Goal: Task Accomplishment & Management: Complete application form

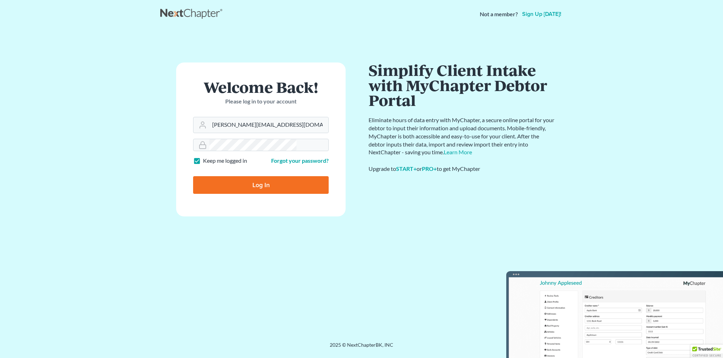
type input "[PERSON_NAME][EMAIL_ADDRESS][DOMAIN_NAME]"
click at [255, 176] on input "Log In" at bounding box center [261, 185] width 136 height 18
type input "Thinking..."
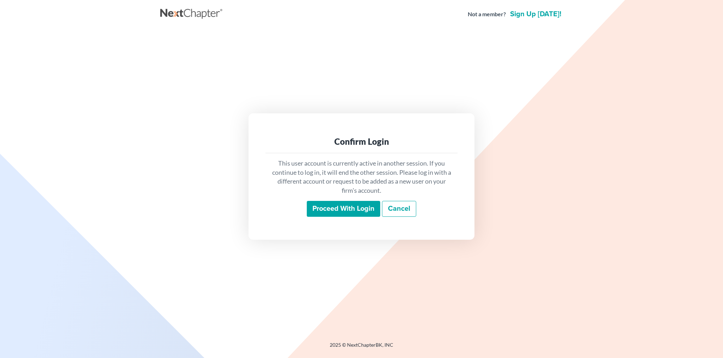
click at [341, 201] on input "Proceed with login" at bounding box center [343, 209] width 73 height 16
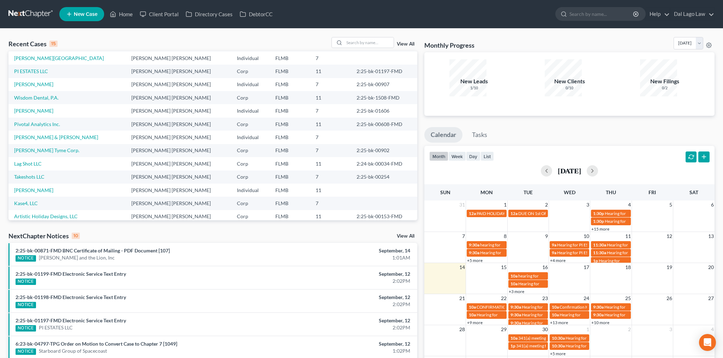
scroll to position [36, 0]
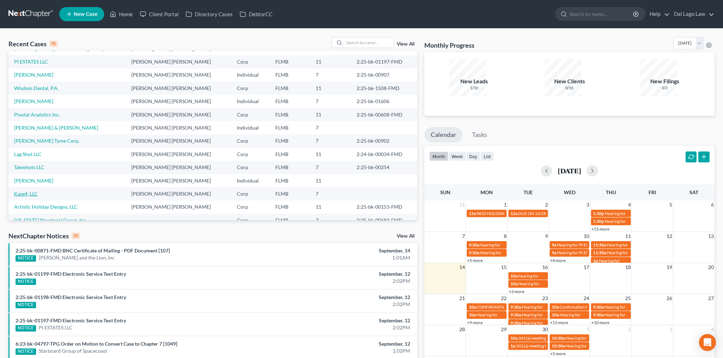
click at [17, 191] on link "Kase4, LLC" at bounding box center [26, 194] width 24 height 6
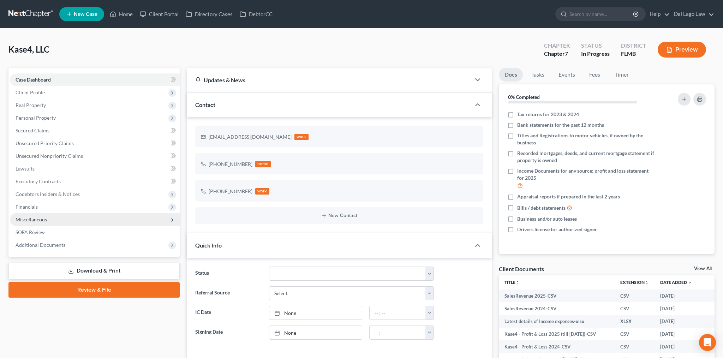
click at [20, 216] on span "Miscellaneous" at bounding box center [31, 219] width 31 height 6
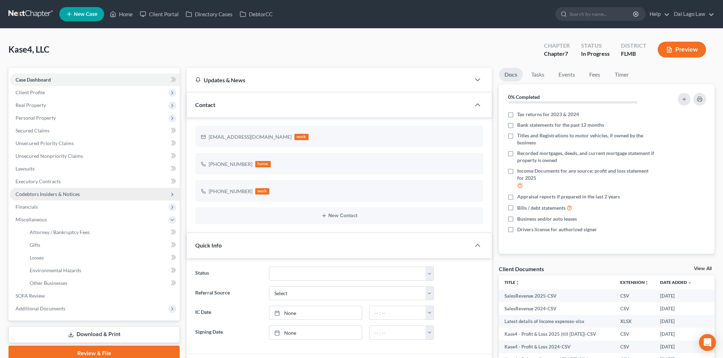
click at [28, 191] on span "Codebtors Insiders & Notices" at bounding box center [48, 194] width 64 height 6
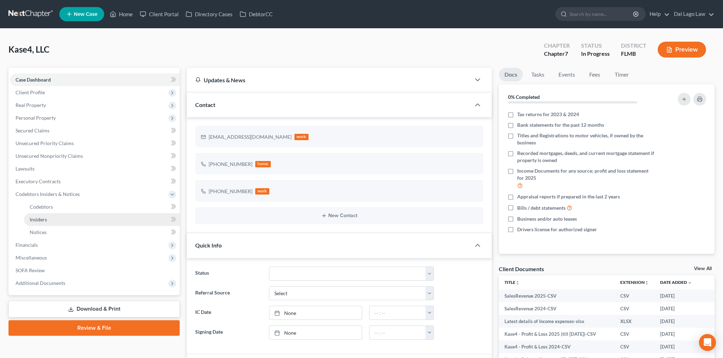
click at [32, 216] on span "Insiders" at bounding box center [38, 219] width 17 height 6
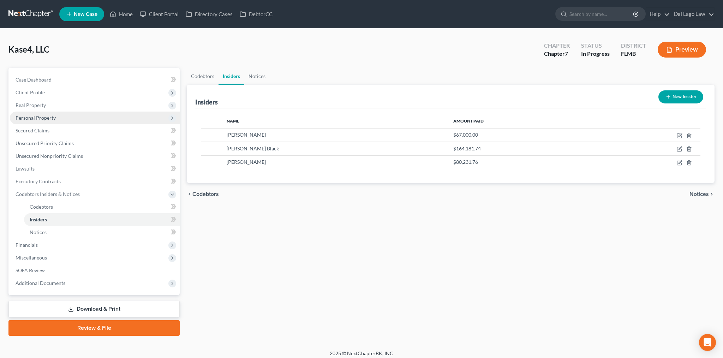
click at [20, 115] on span "Personal Property" at bounding box center [36, 118] width 40 height 6
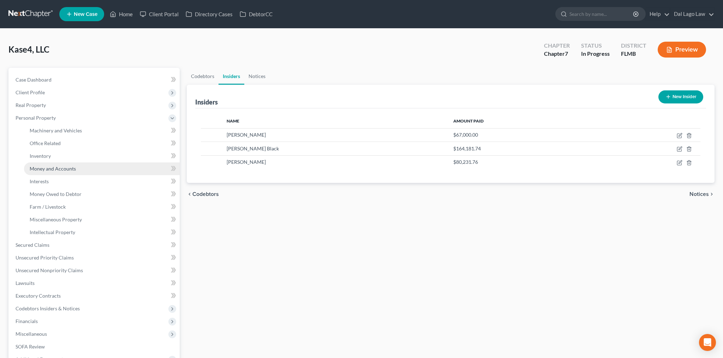
click at [36, 166] on span "Money and Accounts" at bounding box center [53, 169] width 46 height 6
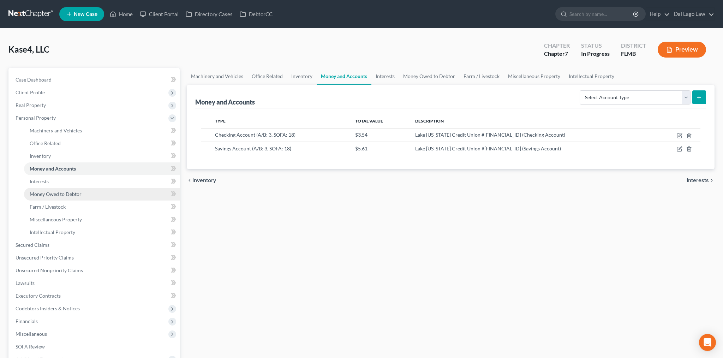
click at [35, 191] on span "Money Owed to Debtor" at bounding box center [56, 194] width 52 height 6
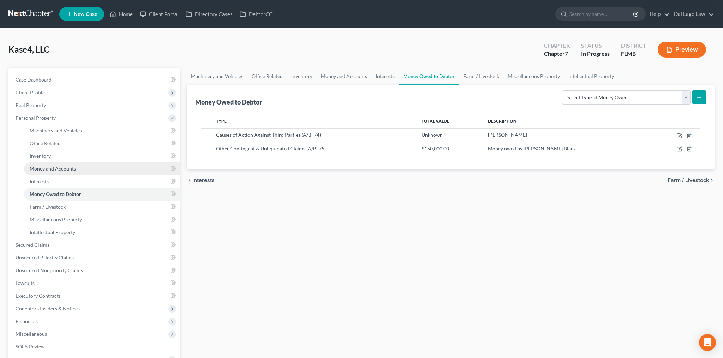
click at [52, 166] on span "Money and Accounts" at bounding box center [53, 169] width 46 height 6
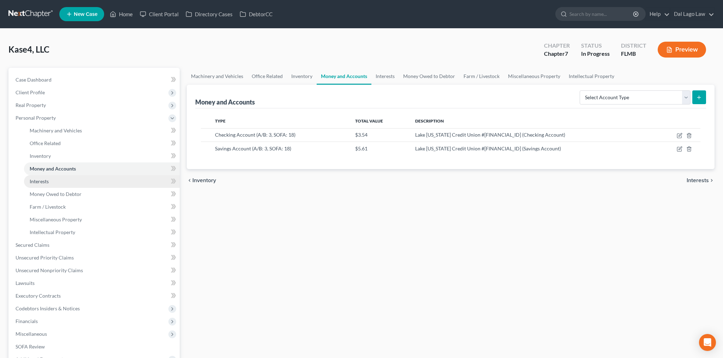
click at [43, 175] on link "Interests" at bounding box center [102, 181] width 156 height 13
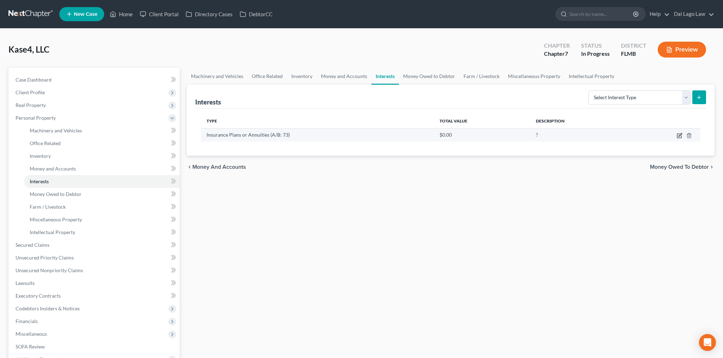
click at [682, 133] on icon "button" at bounding box center [680, 136] width 6 height 6
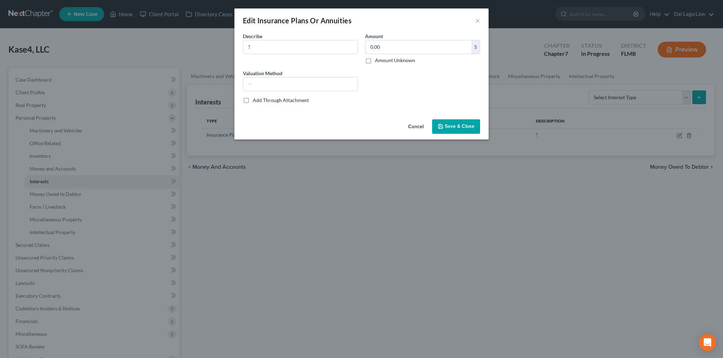
click at [447, 15] on div "Edit Insurance Plans Or Annuities ×" at bounding box center [361, 20] width 254 height 24
click at [475, 16] on button "×" at bounding box center [477, 20] width 5 height 8
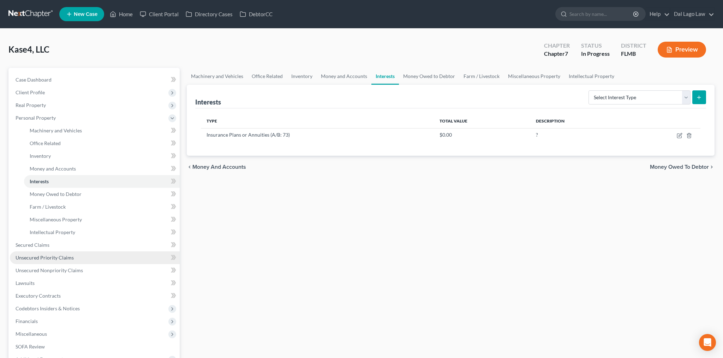
click at [28, 255] on span "Unsecured Priority Claims" at bounding box center [45, 258] width 58 height 6
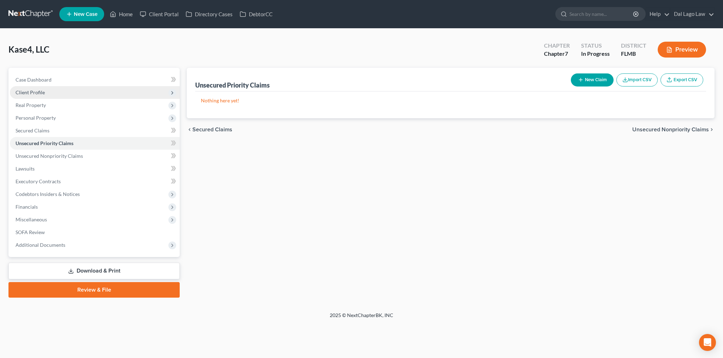
click at [25, 89] on span "Client Profile" at bounding box center [30, 92] width 29 height 6
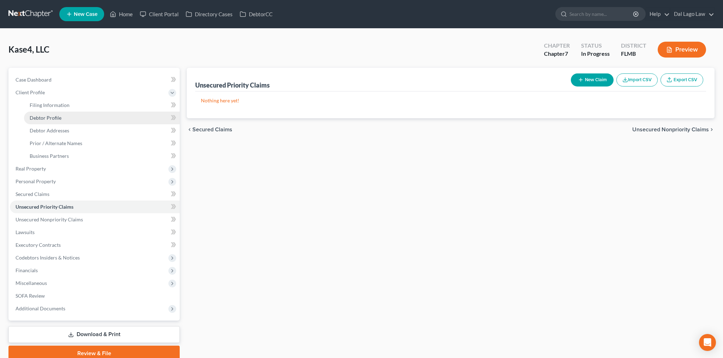
click at [42, 115] on span "Debtor Profile" at bounding box center [46, 118] width 32 height 6
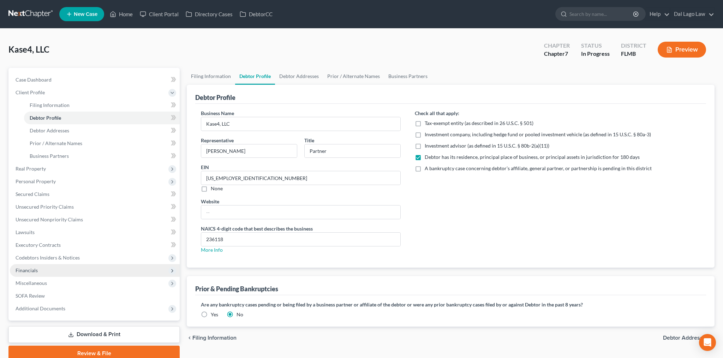
click at [16, 267] on span "Financials" at bounding box center [27, 270] width 22 height 6
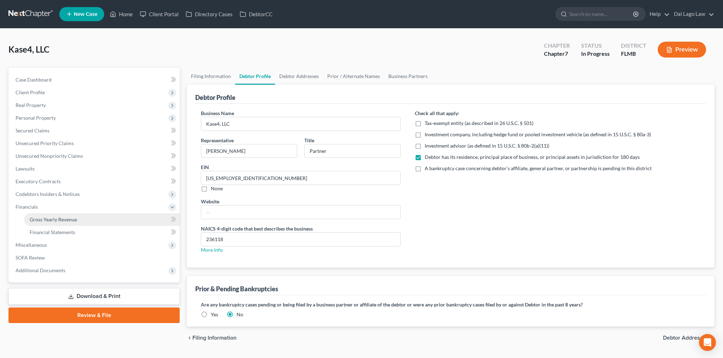
click at [41, 216] on span "Gross Yearly Revenue" at bounding box center [53, 219] width 47 height 6
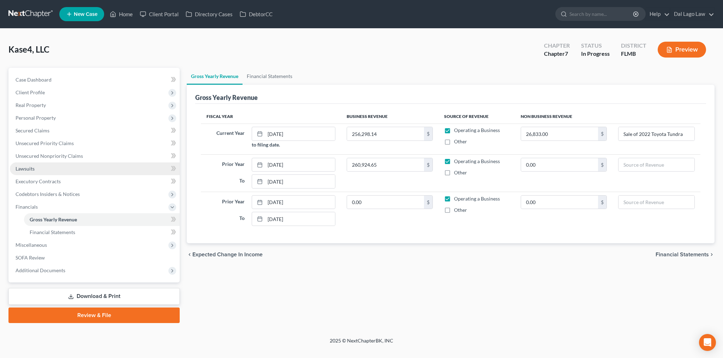
click at [20, 166] on span "Lawsuits" at bounding box center [25, 169] width 19 height 6
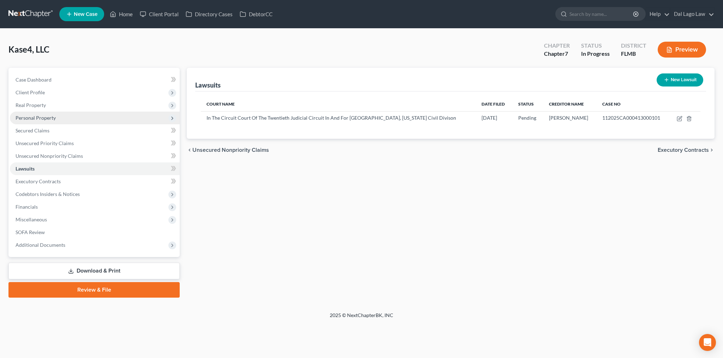
click at [30, 115] on span "Personal Property" at bounding box center [36, 118] width 40 height 6
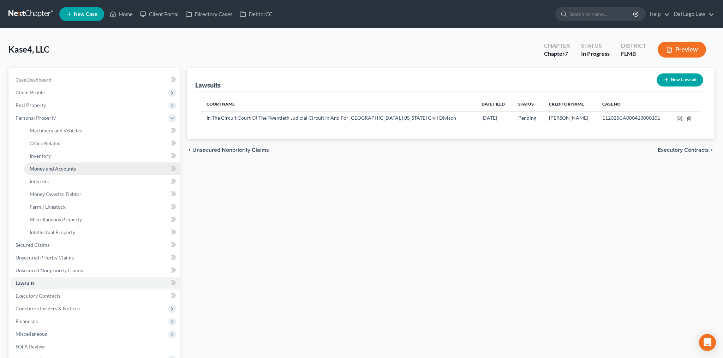
click at [41, 166] on span "Money and Accounts" at bounding box center [53, 169] width 46 height 6
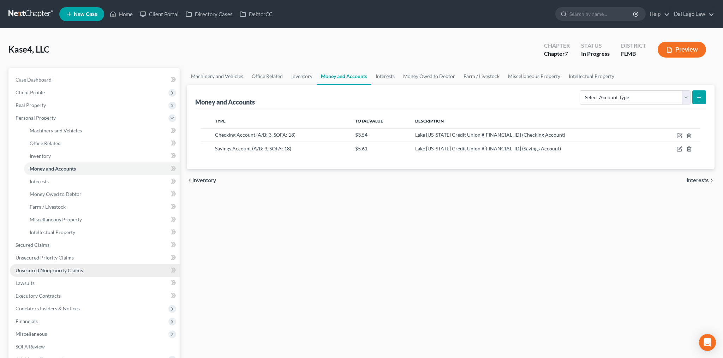
click at [42, 267] on span "Unsecured Nonpriority Claims" at bounding box center [49, 270] width 67 height 6
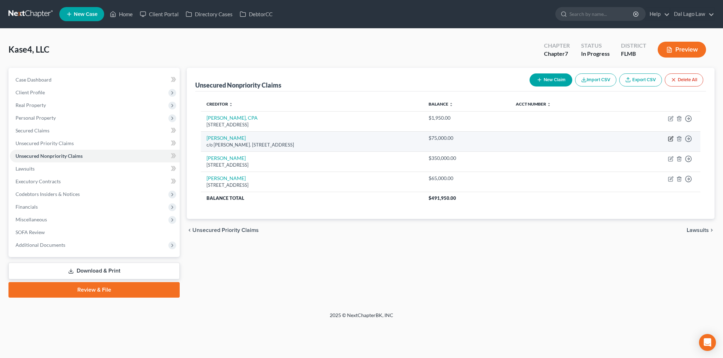
click at [673, 136] on icon "button" at bounding box center [671, 139] width 6 height 6
select select "9"
select select "11"
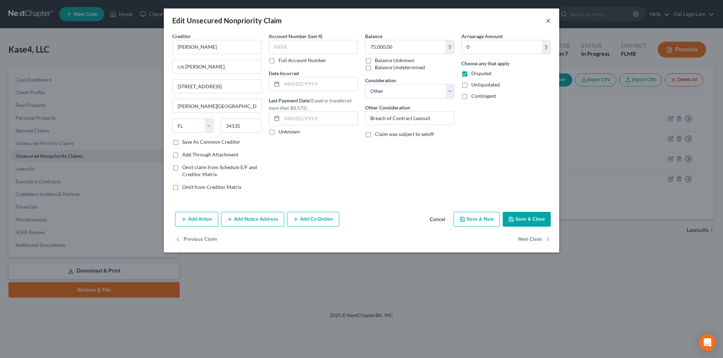
click at [546, 16] on button "×" at bounding box center [548, 20] width 5 height 8
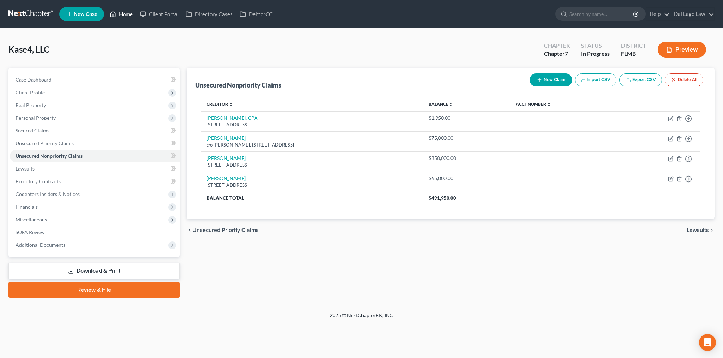
click at [106, 11] on link "Home" at bounding box center [121, 14] width 30 height 13
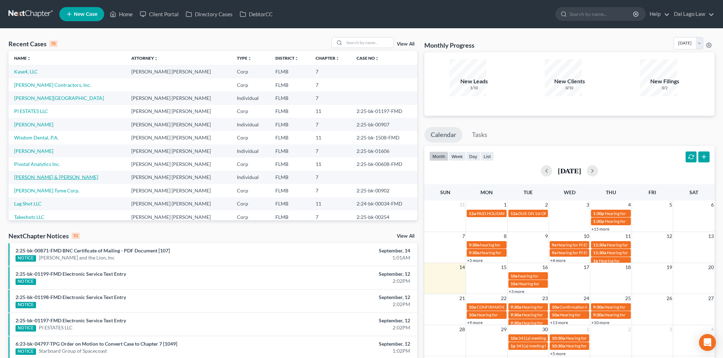
click at [17, 174] on link "[PERSON_NAME] & [PERSON_NAME]" at bounding box center [56, 177] width 84 height 6
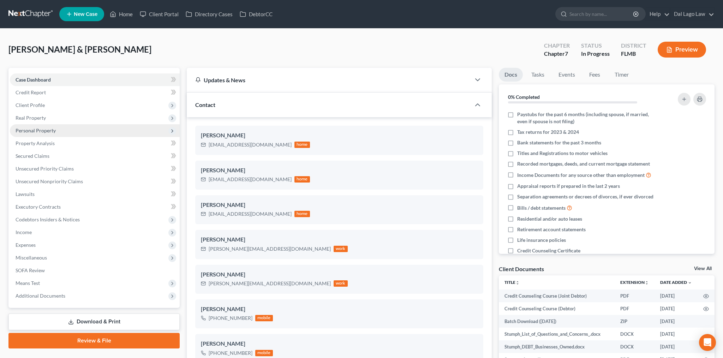
click at [24, 124] on span "Personal Property" at bounding box center [95, 130] width 170 height 13
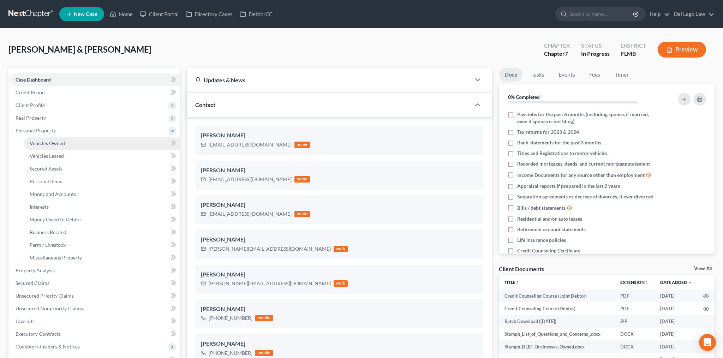
click at [41, 140] on span "Vehicles Owned" at bounding box center [47, 143] width 35 height 6
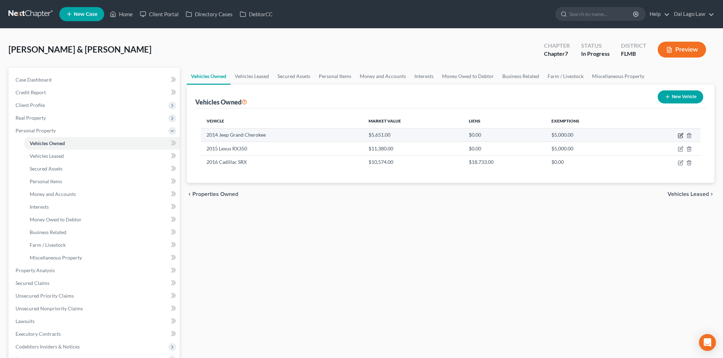
click at [683, 133] on icon "button" at bounding box center [681, 136] width 6 height 6
select select "0"
select select "12"
select select "3"
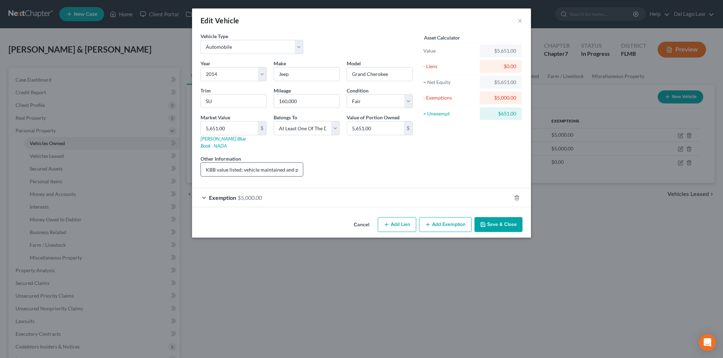
click at [271, 163] on input "KBB value listed; vehicle maintained and paid by co-obligor, [PERSON_NAME]'s son" at bounding box center [252, 169] width 102 height 13
drag, startPoint x: 270, startPoint y: 123, endPoint x: 228, endPoint y: 122, distance: 42.4
click at [228, 163] on input "KBB value listed; vehicle maintained and paid by co-obligor, [PERSON_NAME]'s son" at bounding box center [252, 169] width 102 height 13
type input "Mechanical repairs needed, not registered; vehicle maintained and paid by co-ob…"
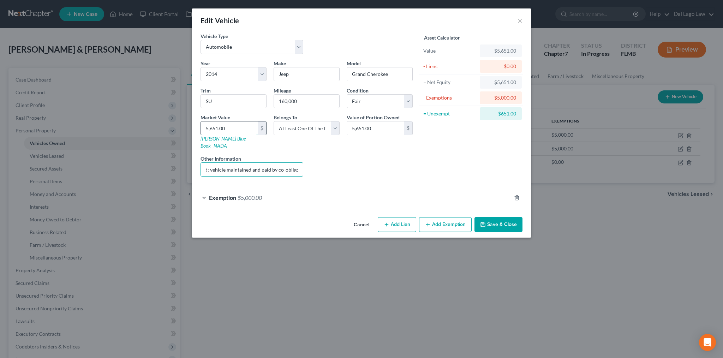
click at [258, 121] on input "5,651.00" at bounding box center [229, 127] width 57 height 13
type input "3"
type input "3.00"
type input "30"
type input "30.00"
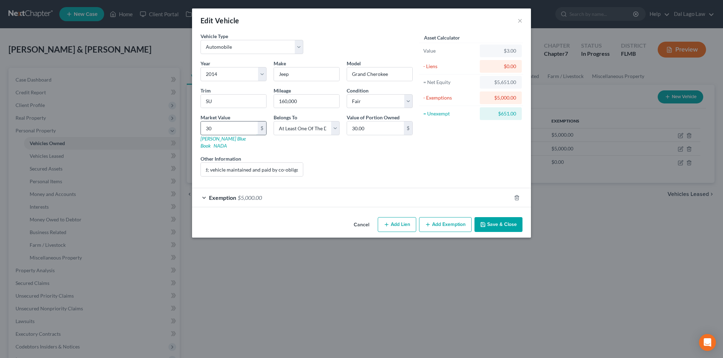
type input "300"
type input "300.00"
type input "3000"
type input "3,000.00"
type input "3,000"
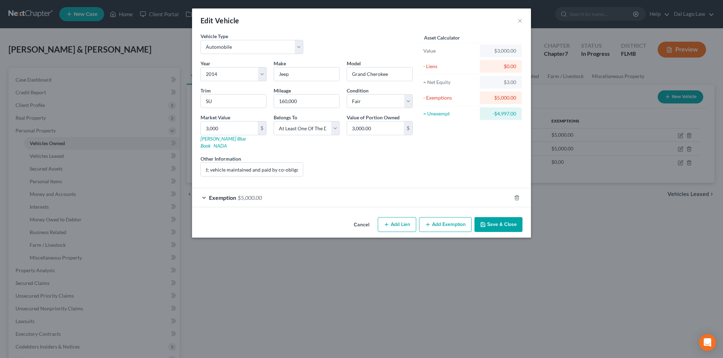
click at [474, 217] on button "Save & Close" at bounding box center [498, 224] width 48 height 15
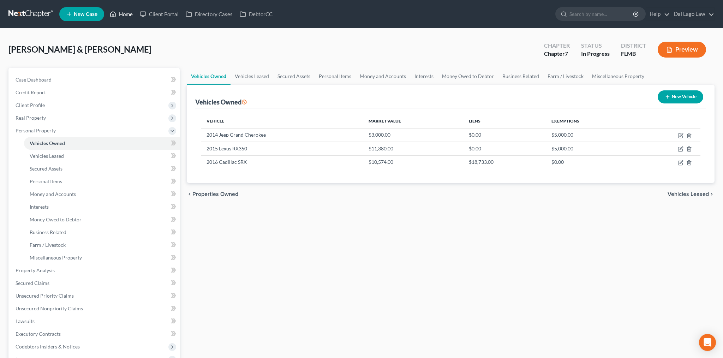
click at [106, 11] on link "Home" at bounding box center [121, 14] width 30 height 13
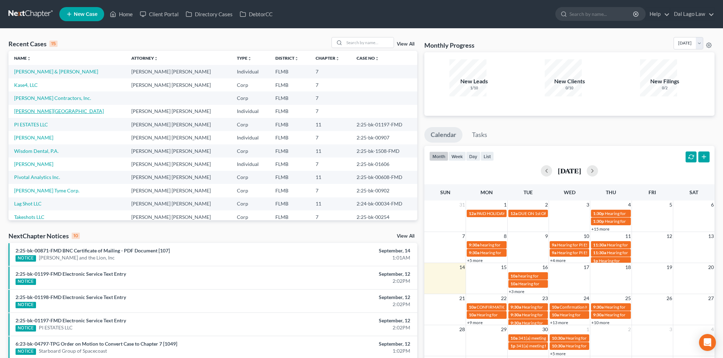
click at [24, 108] on link "[PERSON_NAME][GEOGRAPHIC_DATA]" at bounding box center [59, 111] width 90 height 6
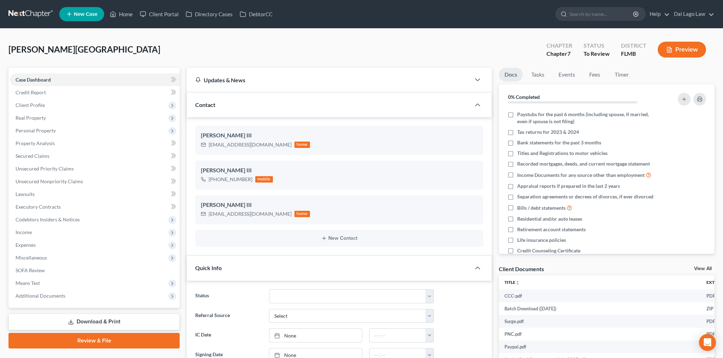
click at [101, 313] on link "Download & Print" at bounding box center [93, 321] width 171 height 17
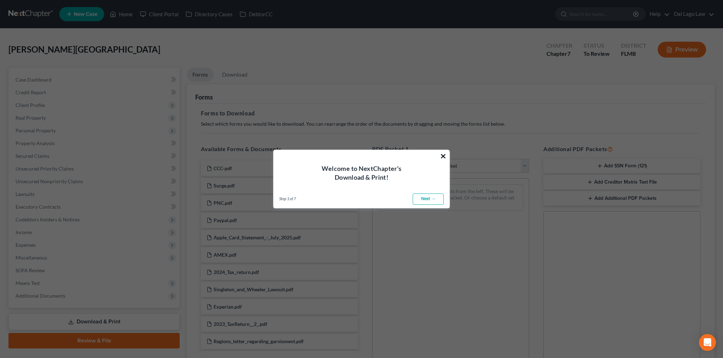
click at [443, 160] on button "×" at bounding box center [443, 155] width 7 height 11
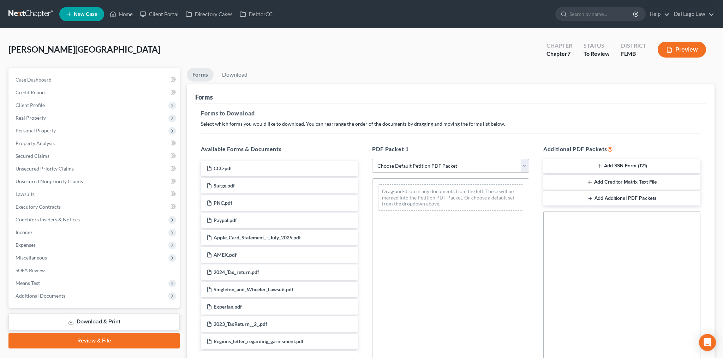
select select "0"
click option "Complete Bankruptcy Petition (all forms and schedules)" at bounding box center [0, 0] width 0 height 0
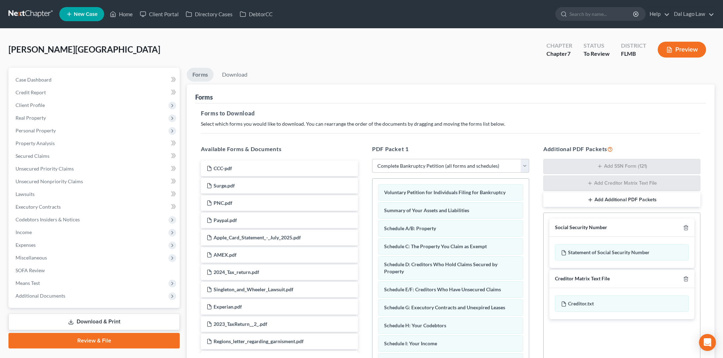
scroll to position [21, 0]
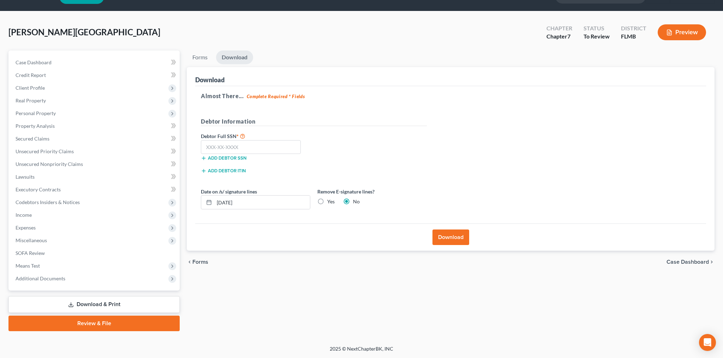
scroll to position [0, 0]
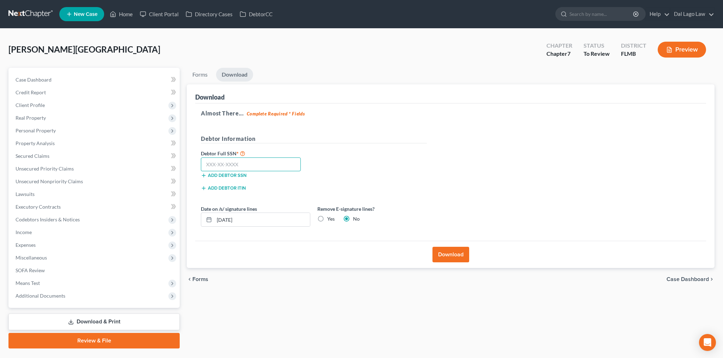
click at [240, 157] on input "text" at bounding box center [251, 164] width 100 height 14
type input "093-60-9632"
click at [219, 213] on input "[DATE]" at bounding box center [262, 219] width 96 height 13
drag, startPoint x: 237, startPoint y: 170, endPoint x: 174, endPoint y: 174, distance: 62.2
click at [214, 213] on input "09/01/20252" at bounding box center [262, 219] width 96 height 13
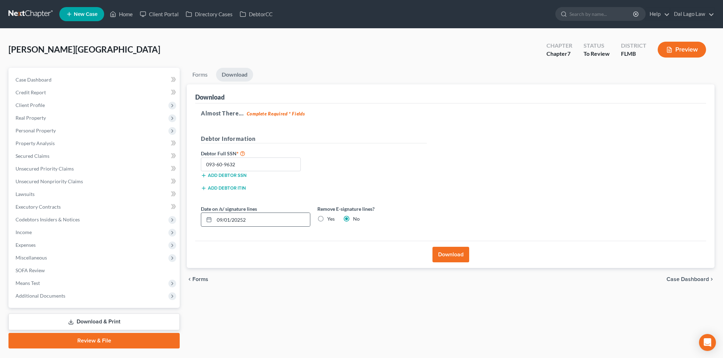
click at [206, 217] on icon at bounding box center [209, 220] width 6 height 6
drag, startPoint x: 235, startPoint y: 170, endPoint x: 182, endPoint y: 174, distance: 52.7
click at [214, 213] on input "09/01/20252" at bounding box center [262, 219] width 96 height 13
type input "[DATE]"
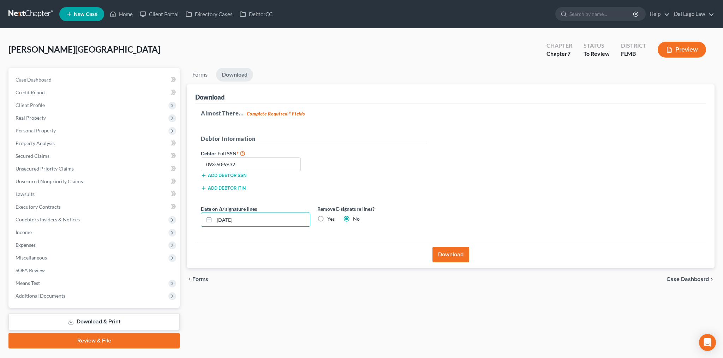
click at [449, 247] on button "Download" at bounding box center [450, 255] width 37 height 16
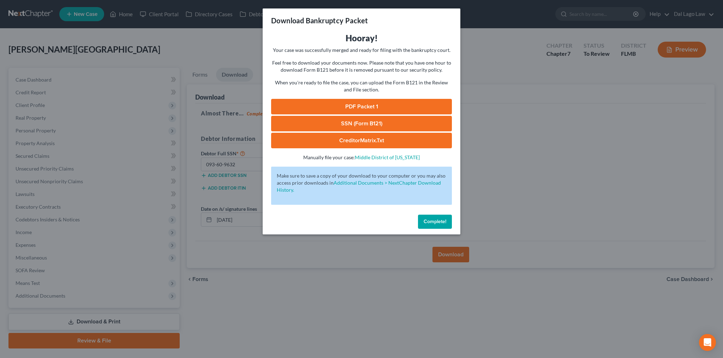
click at [356, 99] on link "PDF Packet 1" at bounding box center [361, 107] width 181 height 16
click at [357, 116] on link "SSN (Form B121)" at bounding box center [361, 124] width 181 height 16
click at [424, 218] on span "Complete!" at bounding box center [435, 221] width 23 height 6
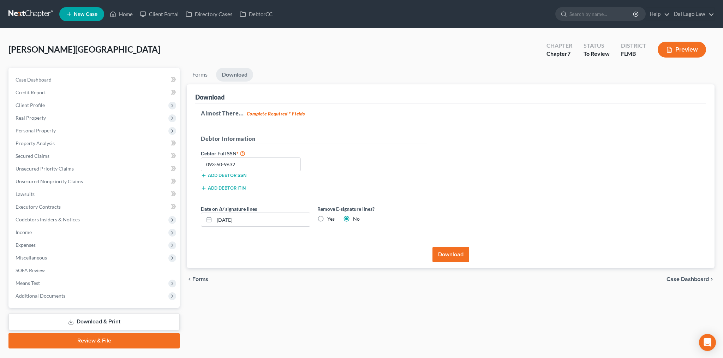
drag, startPoint x: 683, startPoint y: 215, endPoint x: 721, endPoint y: 265, distance: 63.1
click at [684, 276] on span "Case Dashboard" at bounding box center [687, 279] width 42 height 6
select select "22"
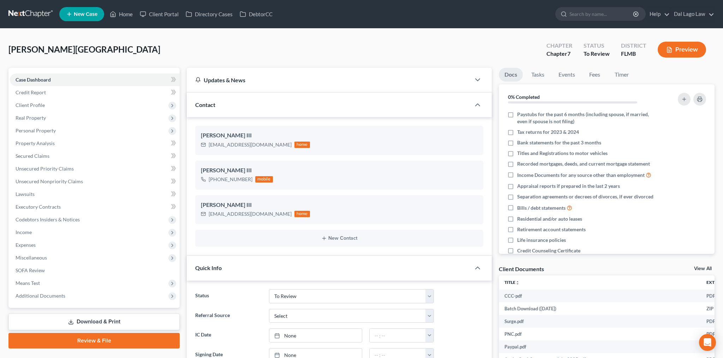
click at [105, 333] on link "Review & File" at bounding box center [93, 341] width 171 height 16
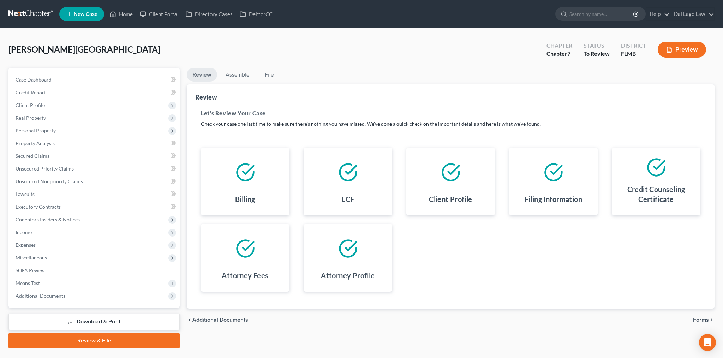
click at [704, 317] on span "Forms" at bounding box center [701, 320] width 16 height 6
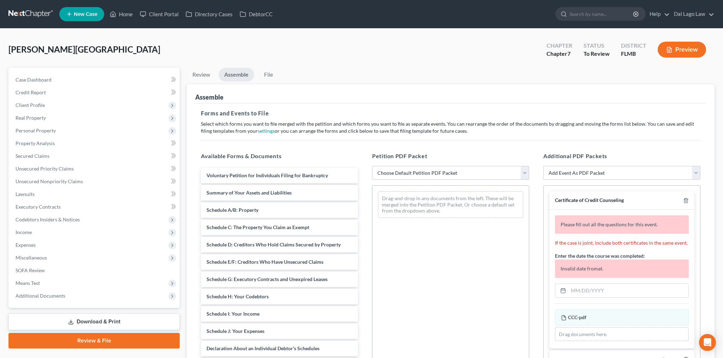
click at [372, 166] on select "Choose Default Petition PDF Packet Complete Bankruptcy Petition (all forms and …" at bounding box center [450, 173] width 157 height 14
select select "0"
click option "Complete Bankruptcy Petition (all forms and schedules)" at bounding box center [0, 0] width 0 height 0
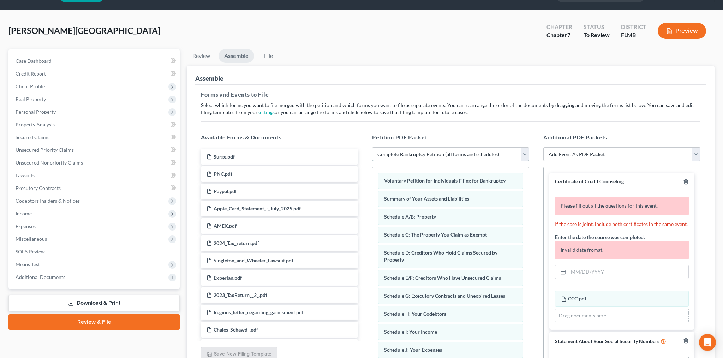
scroll to position [27, 0]
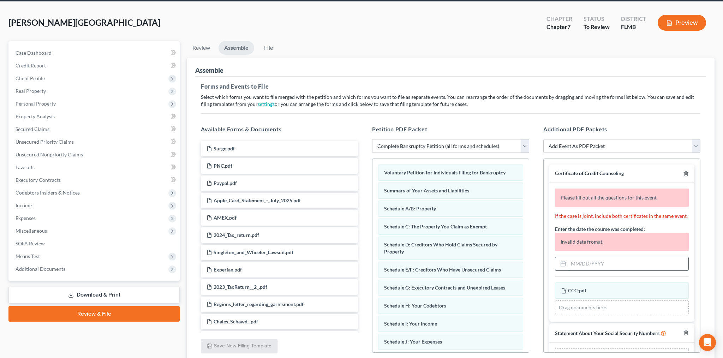
click at [602, 257] on input "text" at bounding box center [628, 263] width 120 height 13
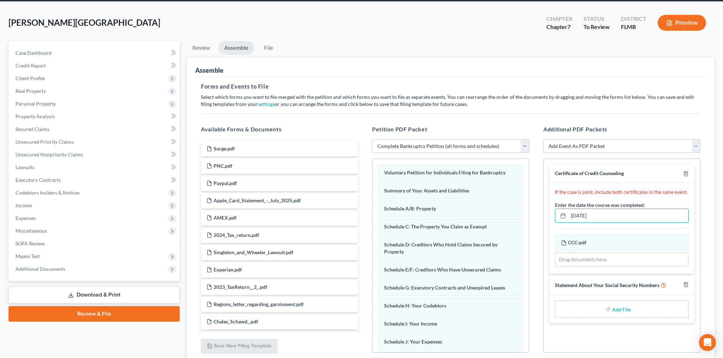
type input "[DATE]"
click at [625, 303] on input "file" at bounding box center [620, 309] width 17 height 13
type input "C:\fakepath\Statement of Social Securit Number.pdf"
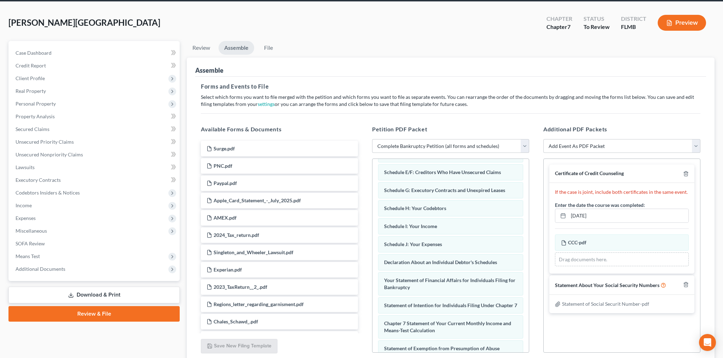
scroll to position [146, 0]
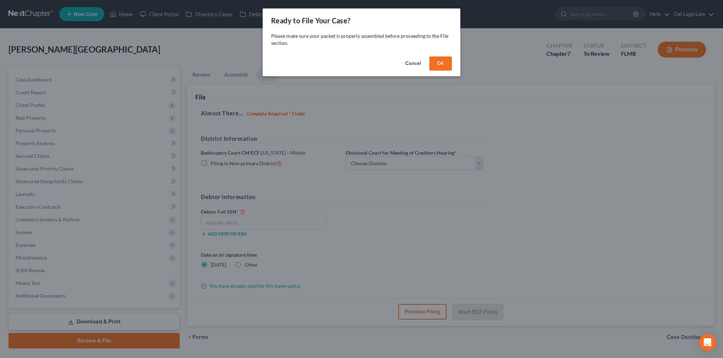
click at [429, 56] on button "OK" at bounding box center [440, 63] width 23 height 14
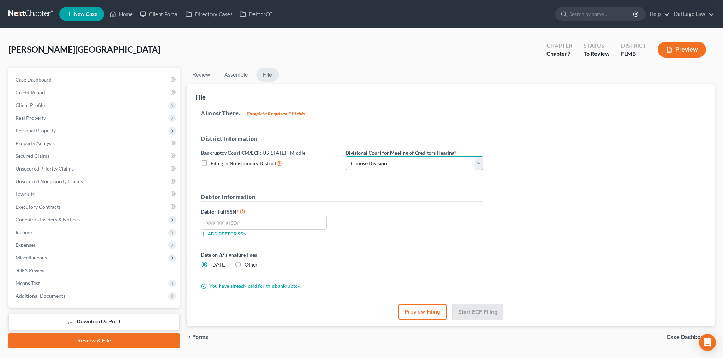
click at [346, 156] on select "Choose Division [GEOGRAPHIC_DATA][PERSON_NAME] [GEOGRAPHIC_DATA] [GEOGRAPHIC_DA…" at bounding box center [415, 163] width 138 height 14
select select "0"
click option "[GEOGRAPHIC_DATA][PERSON_NAME]" at bounding box center [0, 0] width 0 height 0
click at [253, 216] on input "text" at bounding box center [264, 223] width 126 height 14
type input "093-60-9632"
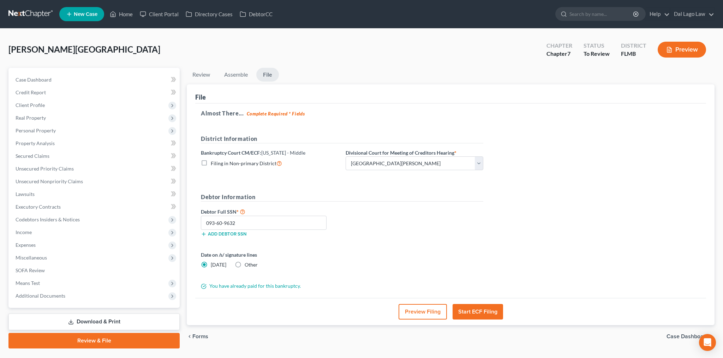
click at [245, 261] on label "Other" at bounding box center [251, 264] width 13 height 7
click at [247, 261] on input "Other" at bounding box center [249, 263] width 5 height 5
radio input "true"
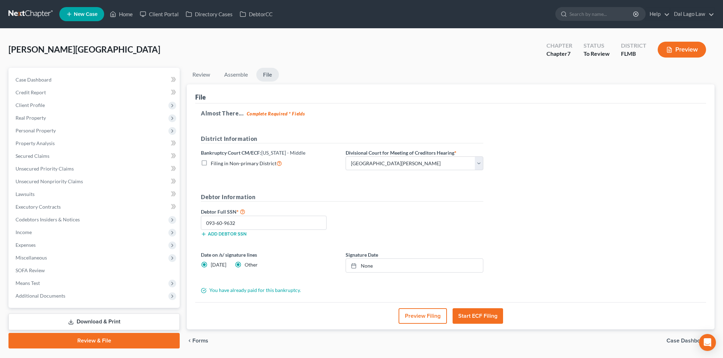
radio input "false"
click at [346, 259] on link "None" at bounding box center [414, 265] width 137 height 13
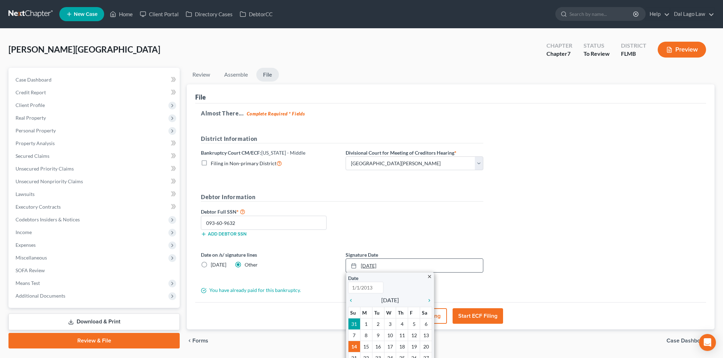
type input "[DATE]"
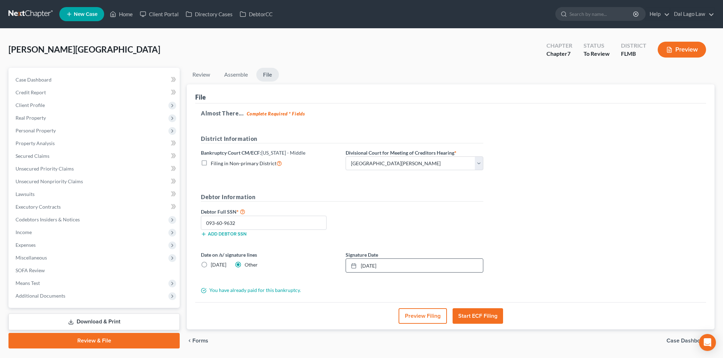
click at [472, 308] on button "Start ECF Filing" at bounding box center [478, 316] width 50 height 16
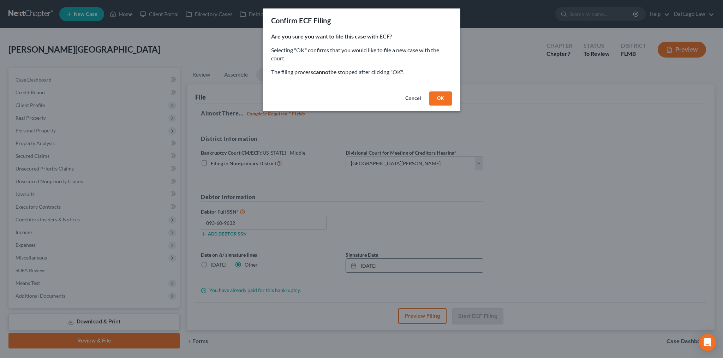
click at [429, 91] on button "OK" at bounding box center [440, 98] width 23 height 14
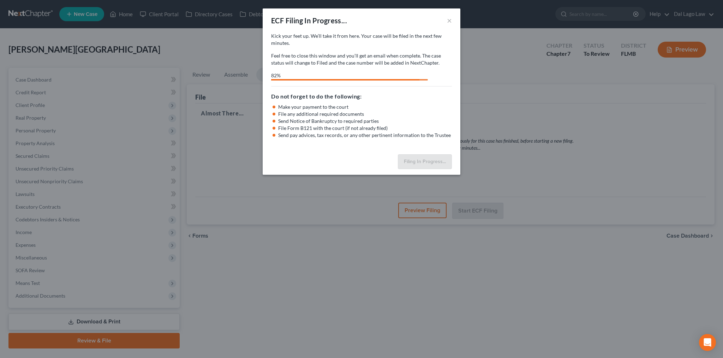
select select "0"
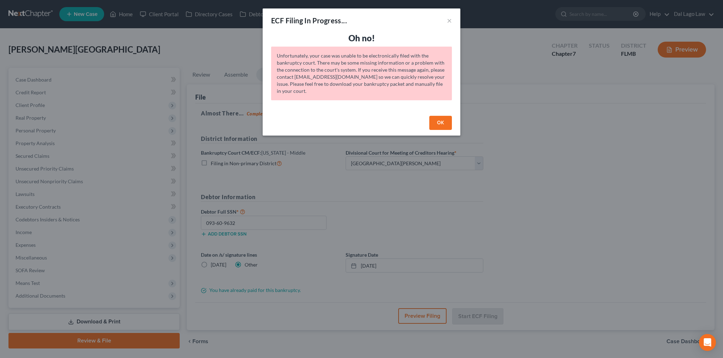
click at [429, 116] on button "OK" at bounding box center [440, 123] width 23 height 14
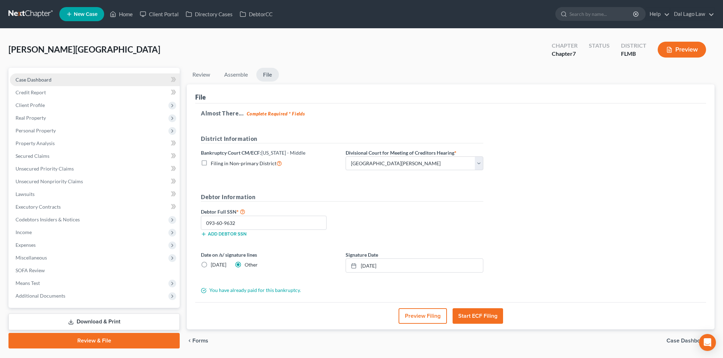
click at [29, 77] on span "Case Dashboard" at bounding box center [34, 80] width 36 height 6
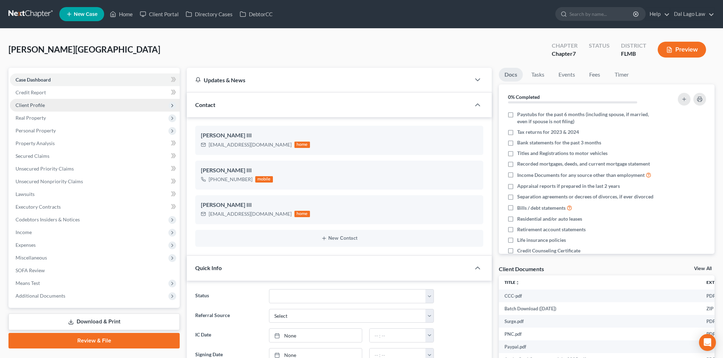
click at [25, 102] on span "Client Profile" at bounding box center [30, 105] width 29 height 6
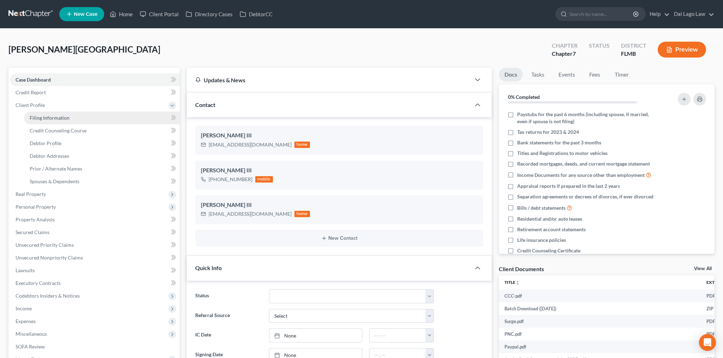
click at [44, 115] on span "Filing Information" at bounding box center [50, 118] width 40 height 6
select select "0"
select select "3"
select select "0"
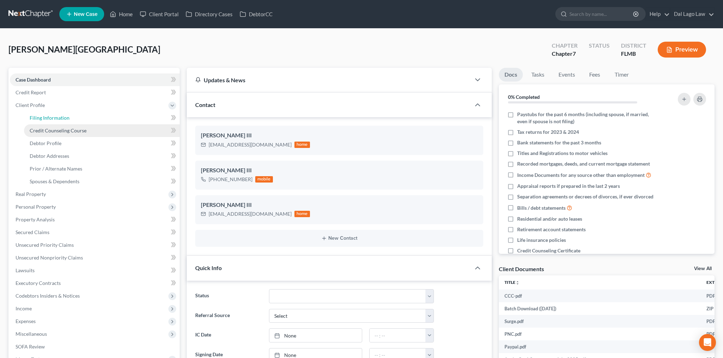
select select "15"
select select "0"
select select "9"
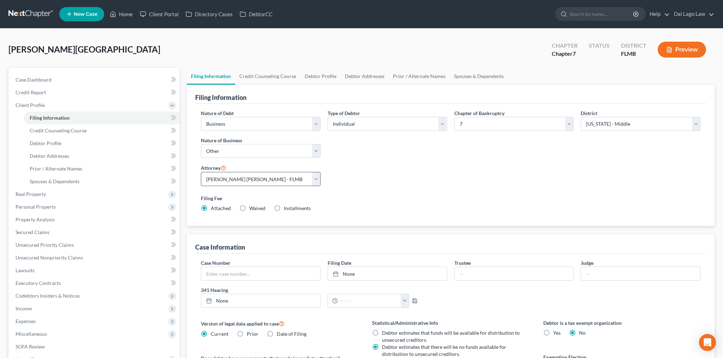
click at [340, 135] on div "Nature of Debt Select Business Consumer Other Nature of Business Select Clearin…" at bounding box center [450, 163] width 507 height 108
click at [201, 172] on select "Select [PERSON_NAME] [PERSON_NAME] - FLMB [PERSON_NAME] [PERSON_NAME] - NJB [PE…" at bounding box center [261, 179] width 120 height 14
click at [341, 136] on div "Nature of Debt Select Business Consumer Other Nature of Business Select Clearin…" at bounding box center [450, 163] width 507 height 108
click at [106, 10] on link "Home" at bounding box center [121, 14] width 30 height 13
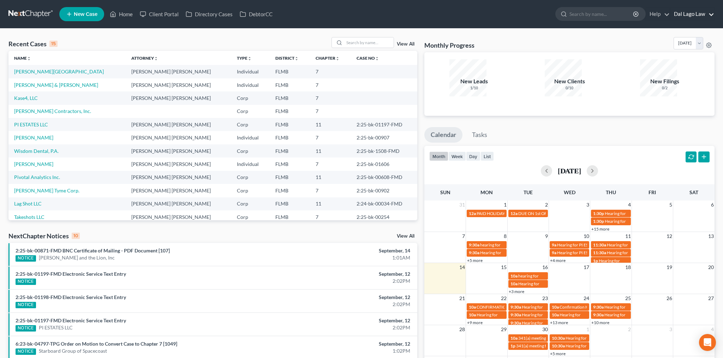
click at [702, 12] on link "Dal Lago Law" at bounding box center [692, 14] width 44 height 13
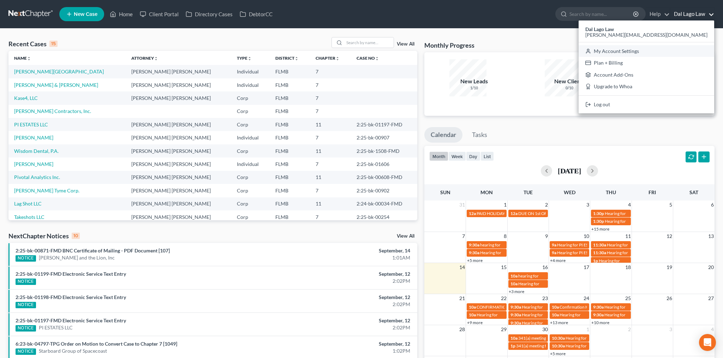
click at [695, 45] on link "My Account Settings" at bounding box center [647, 51] width 136 height 12
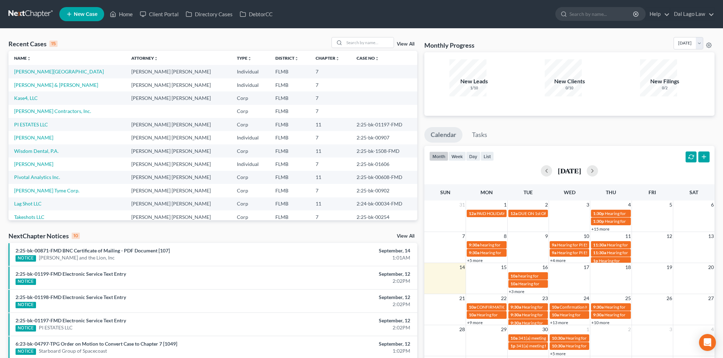
select select "15"
select select "24"
select select "9"
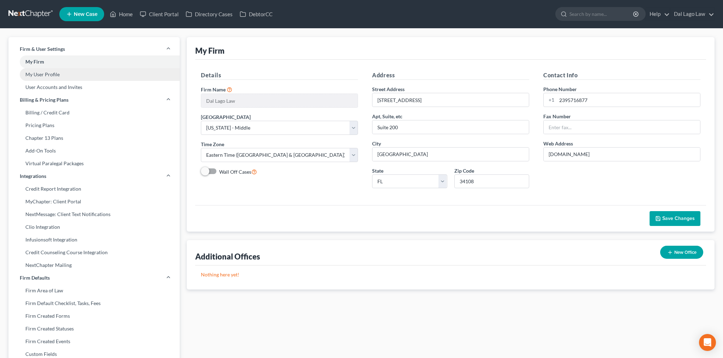
click at [34, 68] on link "My User Profile" at bounding box center [93, 74] width 171 height 13
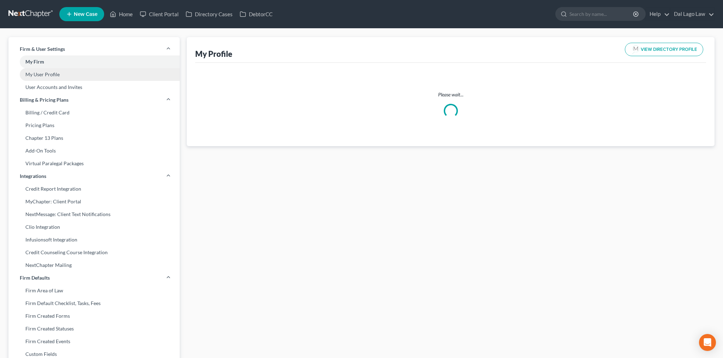
select select "9"
select select "15"
select select "attorney"
select select "0"
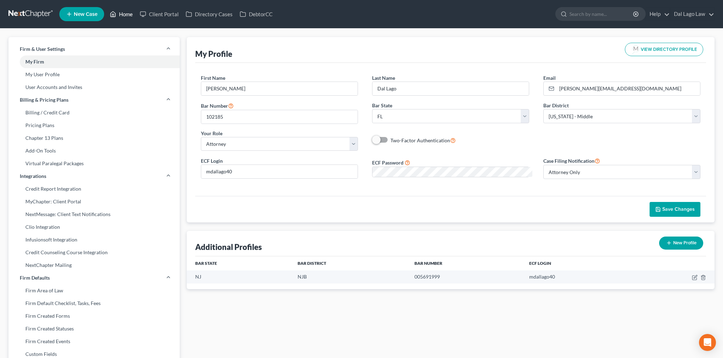
click at [106, 10] on link "Home" at bounding box center [121, 14] width 30 height 13
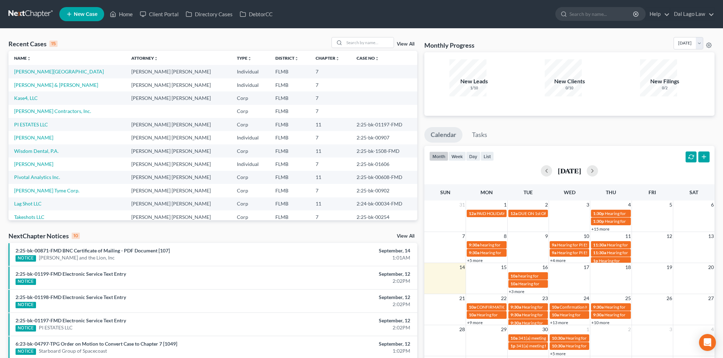
click at [96, 29] on div "Recent Cases 15 View All Name unfold_more expand_more expand_less Attorney unfo…" at bounding box center [361, 262] width 723 height 467
click at [369, 37] on input "search" at bounding box center [368, 42] width 49 height 10
type input "[PERSON_NAME]"
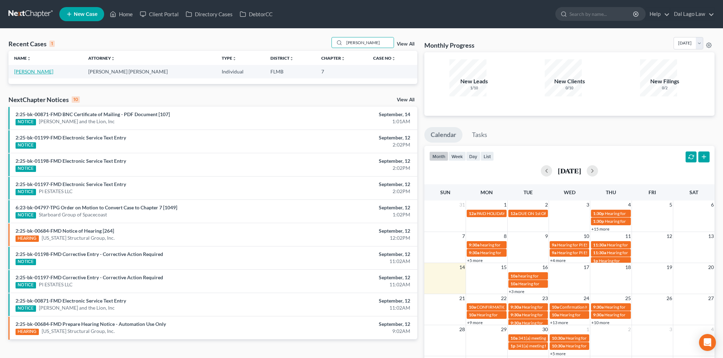
click at [25, 68] on link "[PERSON_NAME]" at bounding box center [33, 71] width 39 height 6
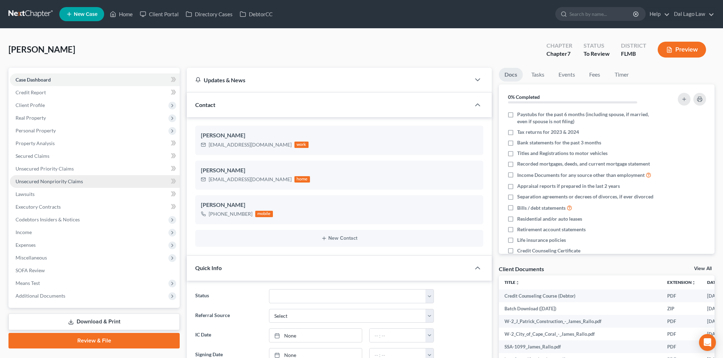
click at [35, 178] on span "Unsecured Nonpriority Claims" at bounding box center [49, 181] width 67 height 6
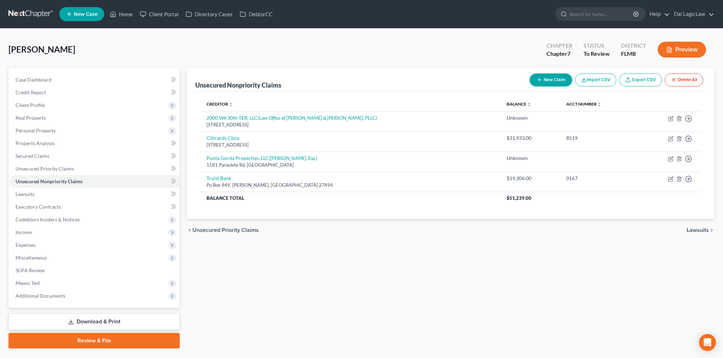
click at [572, 73] on button "New Claim" at bounding box center [550, 79] width 43 height 13
select select "0"
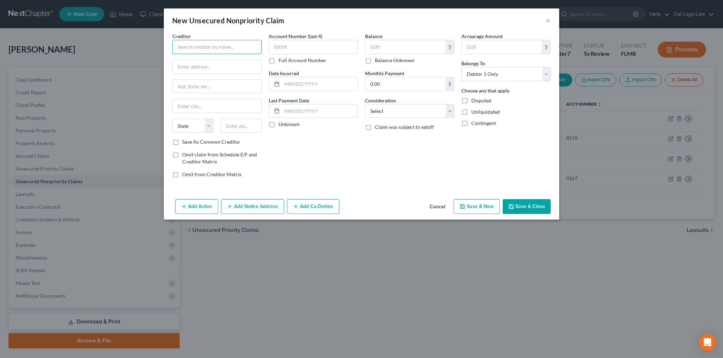
click at [251, 40] on input "text" at bounding box center [216, 47] width 89 height 14
type input "Extreme Temp Air Conditioning & Heating"
type input "[STREET_ADDRESS]"
type input "33916"
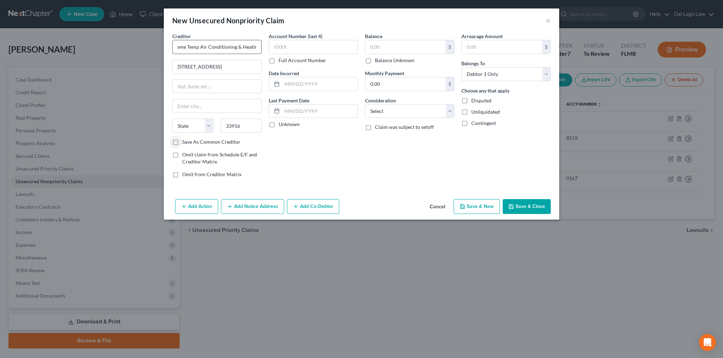
type input "[GEOGRAPHIC_DATA][PERSON_NAME]"
select select "9"
click at [375, 57] on label "Balance Unknown" at bounding box center [395, 60] width 40 height 7
click at [378, 57] on input "Balance Unknown" at bounding box center [380, 59] width 5 height 5
checkbox input "true"
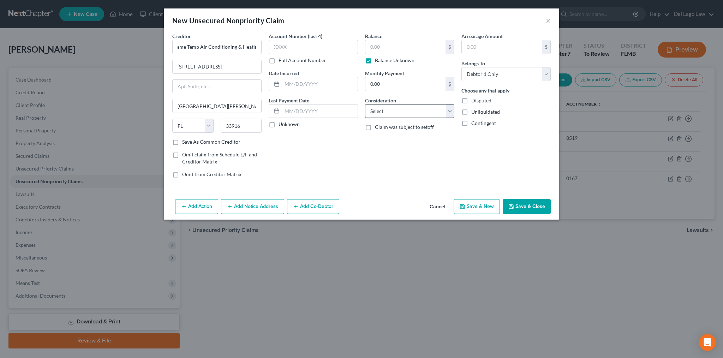
type input "0.00"
click option "Suppliers And Vendors" at bounding box center [0, 0] width 0 height 0
click at [365, 104] on select "Select Cable / Satellite Services Collection Agency Credit Card Debt Debt Couns…" at bounding box center [409, 111] width 89 height 14
select select "14"
click option "Other" at bounding box center [0, 0] width 0 height 0
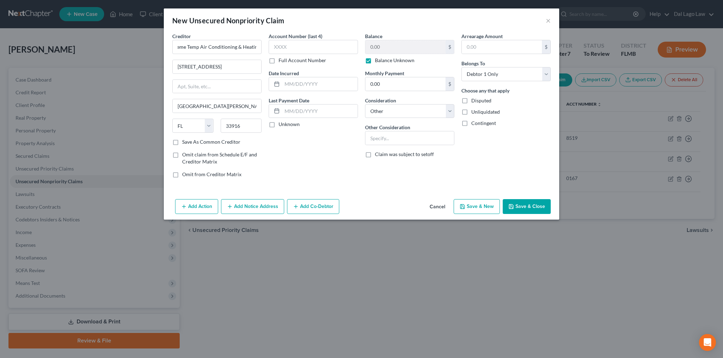
click at [503, 199] on button "Save & Close" at bounding box center [527, 206] width 48 height 15
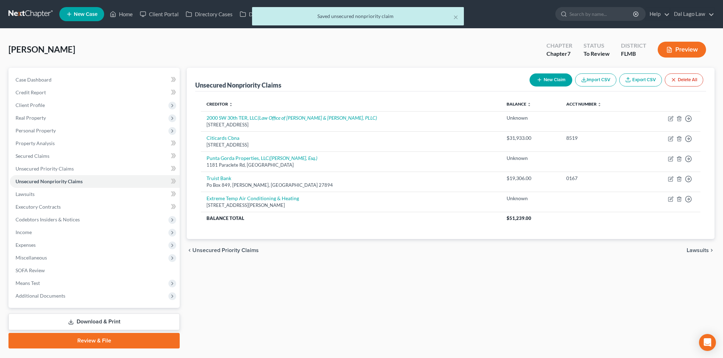
click at [572, 73] on button "New Claim" at bounding box center [550, 79] width 43 height 13
select select "0"
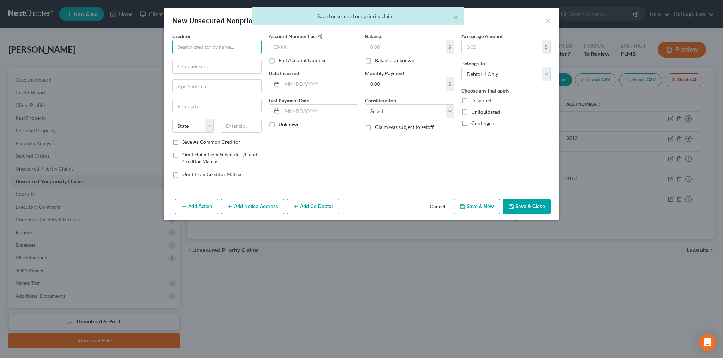
click at [262, 40] on input "text" at bounding box center [216, 47] width 89 height 14
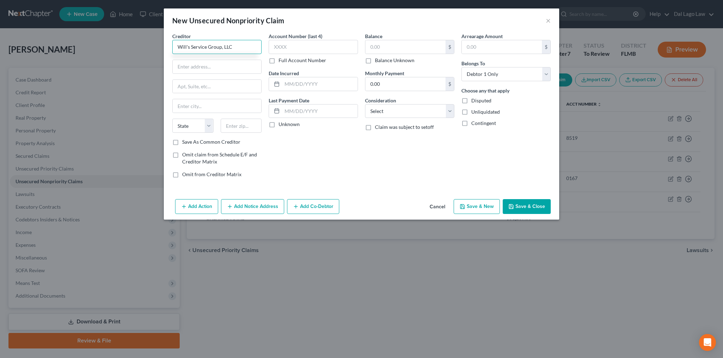
type input "Will's Service Group, LLC"
type input "[STREET_ADDRESS]"
type input "33909"
type input "[GEOGRAPHIC_DATA]"
select select "9"
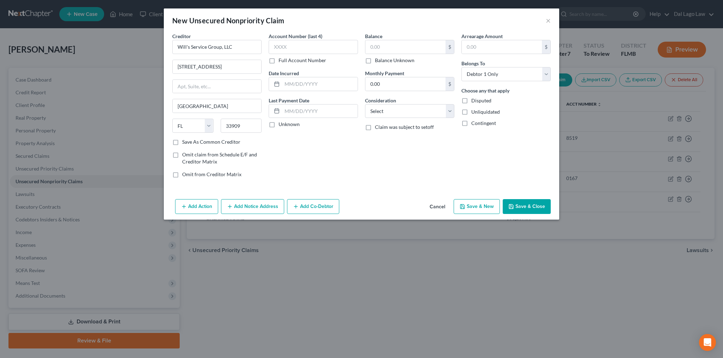
click at [375, 57] on label "Balance Unknown" at bounding box center [395, 60] width 40 height 7
click at [378, 57] on input "Balance Unknown" at bounding box center [380, 59] width 5 height 5
checkbox input "true"
type input "0.00"
select select "14"
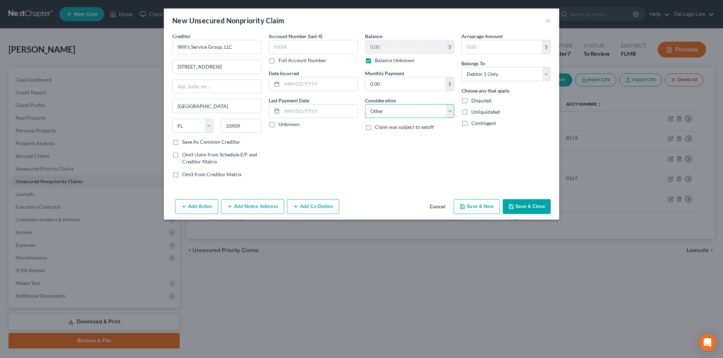
click option "Other" at bounding box center [0, 0] width 0 height 0
click at [503, 199] on button "Save & Close" at bounding box center [527, 206] width 48 height 15
